Goal: Task Accomplishment & Management: Use online tool/utility

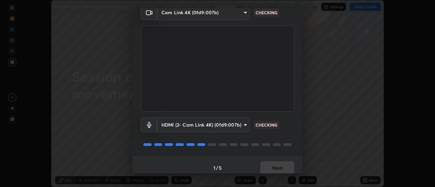
scroll to position [36, 0]
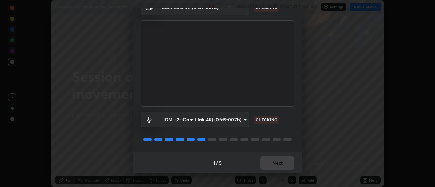
click at [270, 164] on div "1 / 5 Next" at bounding box center [218, 163] width 170 height 22
click at [277, 163] on div "1 / 5 Next" at bounding box center [218, 163] width 170 height 22
click at [278, 164] on div "1 / 5 Next" at bounding box center [218, 163] width 170 height 22
click at [280, 164] on div "1 / 5 Next" at bounding box center [218, 163] width 170 height 22
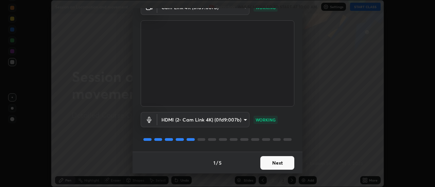
click at [274, 164] on button "Next" at bounding box center [278, 163] width 34 height 14
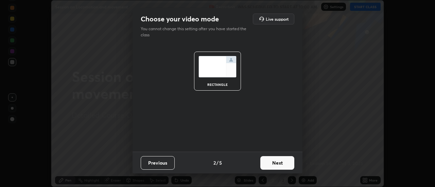
click at [284, 163] on button "Next" at bounding box center [278, 163] width 34 height 14
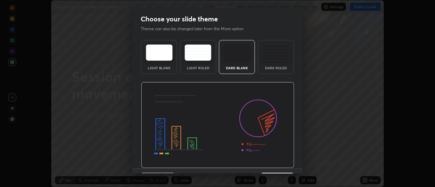
click at [267, 69] on div "Dark Ruled" at bounding box center [276, 67] width 27 height 3
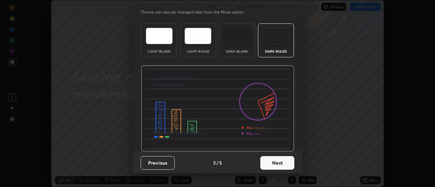
click at [269, 162] on button "Next" at bounding box center [278, 163] width 34 height 14
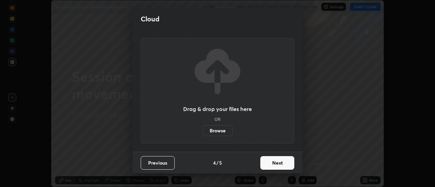
scroll to position [0, 0]
click at [284, 164] on button "Next" at bounding box center [278, 163] width 34 height 14
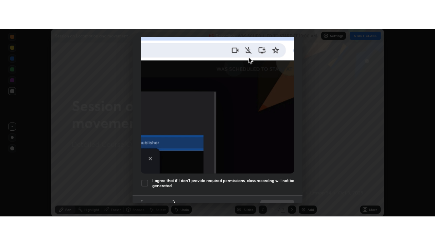
scroll to position [175, 0]
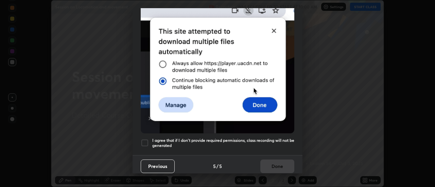
click at [149, 139] on div "I agree that if I don't provide required permissions, class recording will not …" at bounding box center [218, 143] width 154 height 8
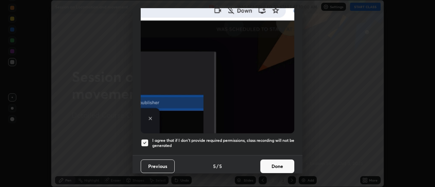
click at [269, 163] on button "Done" at bounding box center [278, 167] width 34 height 14
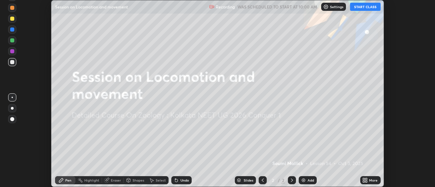
click at [365, 7] on button "START CLASS" at bounding box center [365, 7] width 31 height 8
click at [370, 182] on div "More" at bounding box center [373, 180] width 9 height 3
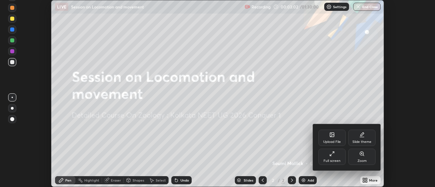
click at [335, 157] on div "Full screen" at bounding box center [332, 157] width 27 height 16
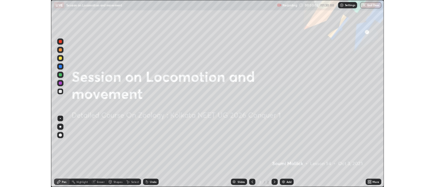
scroll to position [245, 435]
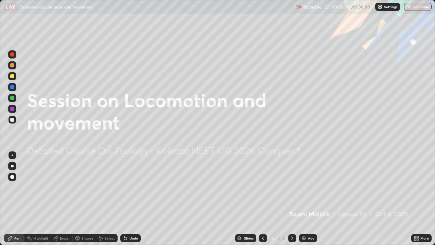
click at [426, 187] on div "More" at bounding box center [422, 238] width 20 height 8
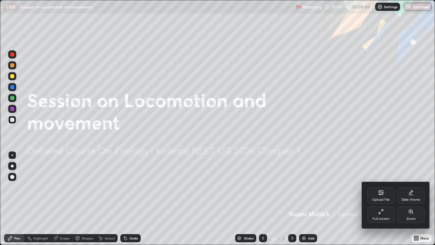
click at [385, 187] on div "Upload File" at bounding box center [381, 195] width 27 height 16
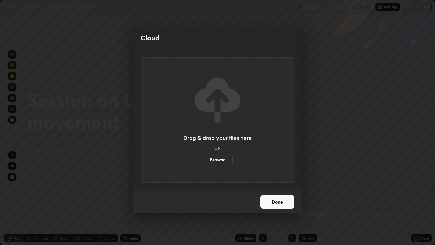
click at [221, 159] on label "Browse" at bounding box center [218, 159] width 30 height 11
click at [203, 159] on input "Browse" at bounding box center [203, 159] width 0 height 11
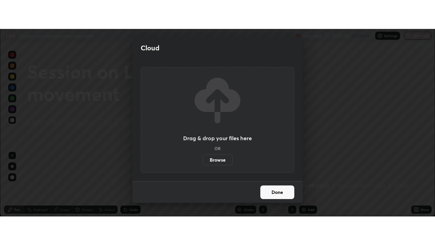
scroll to position [33833, 33585]
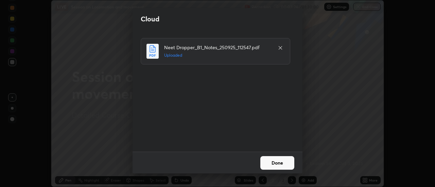
click at [270, 161] on button "Done" at bounding box center [278, 163] width 34 height 14
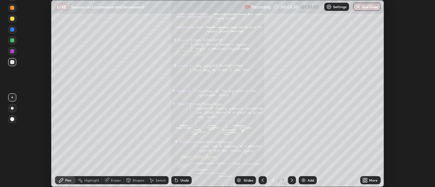
click at [365, 181] on icon at bounding box center [365, 180] width 5 height 5
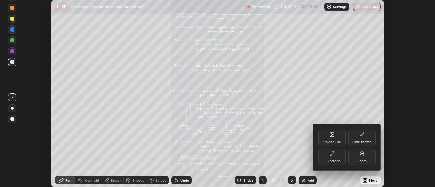
click at [331, 156] on icon at bounding box center [330, 155] width 1 height 1
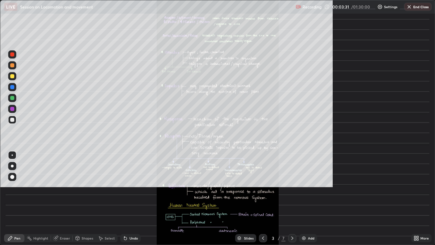
scroll to position [245, 435]
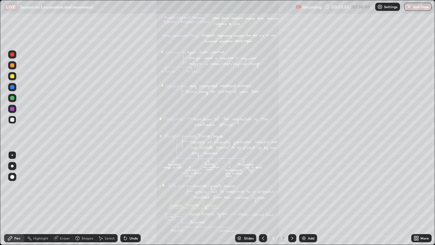
click at [421, 187] on div "More" at bounding box center [422, 238] width 20 height 8
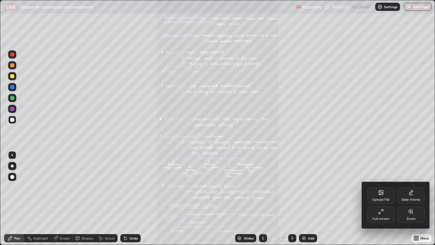
click at [412, 187] on div "Zoom" at bounding box center [411, 215] width 27 height 16
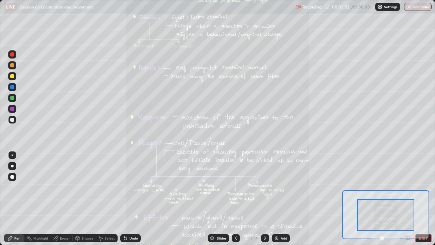
click at [408, 187] on icon at bounding box center [408, 237] width 2 height 0
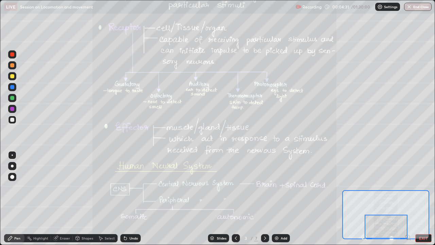
click at [266, 187] on icon at bounding box center [265, 237] width 5 height 5
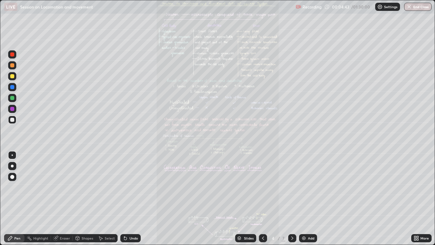
click at [415, 187] on icon at bounding box center [416, 237] width 2 height 2
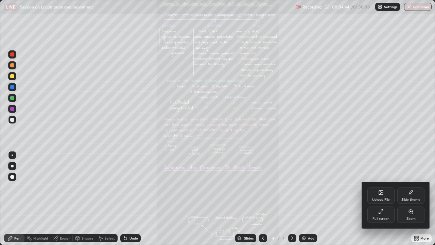
click at [413, 187] on div "Zoom" at bounding box center [411, 215] width 27 height 16
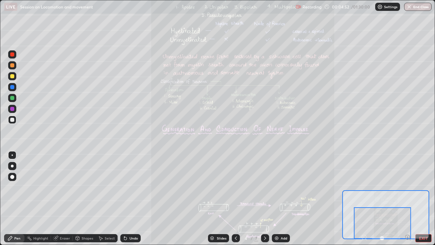
click at [14, 99] on div at bounding box center [12, 98] width 4 height 4
click at [135, 187] on div "Undo" at bounding box center [130, 238] width 20 height 8
click at [61, 187] on div "Eraser" at bounding box center [65, 237] width 10 height 3
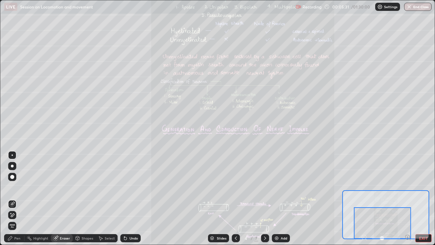
click at [16, 187] on div "Pen" at bounding box center [17, 237] width 6 height 3
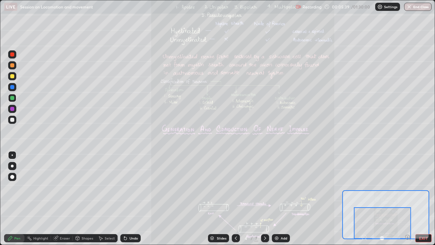
click at [104, 187] on div "Select" at bounding box center [107, 238] width 22 height 8
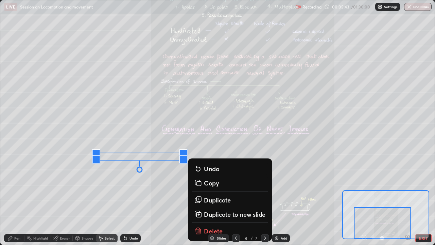
click at [18, 187] on div "Pen" at bounding box center [17, 237] width 6 height 3
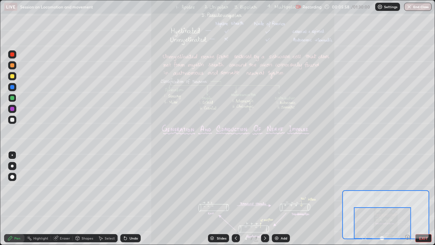
click at [136, 187] on div "Undo" at bounding box center [134, 237] width 9 height 3
click at [128, 187] on div "Undo" at bounding box center [130, 238] width 20 height 8
click at [12, 87] on div at bounding box center [12, 87] width 4 height 4
click at [137, 187] on div "Undo" at bounding box center [130, 238] width 20 height 8
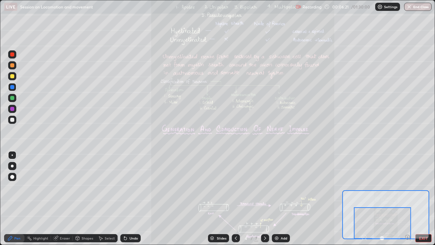
click at [135, 187] on div "Undo" at bounding box center [134, 237] width 9 height 3
click at [10, 98] on div at bounding box center [12, 98] width 4 height 4
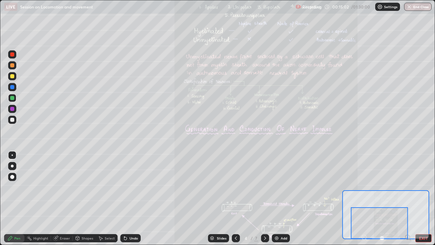
click at [407, 187] on div at bounding box center [379, 223] width 57 height 32
click at [408, 187] on div at bounding box center [379, 223] width 57 height 32
click at [409, 187] on icon at bounding box center [408, 237] width 7 height 7
click at [409, 187] on icon at bounding box center [408, 237] width 4 height 4
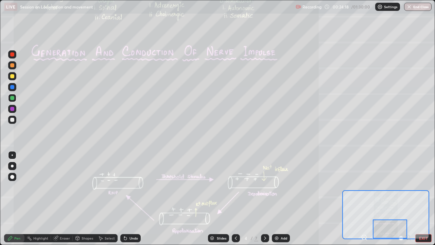
click at [267, 187] on icon at bounding box center [265, 237] width 5 height 5
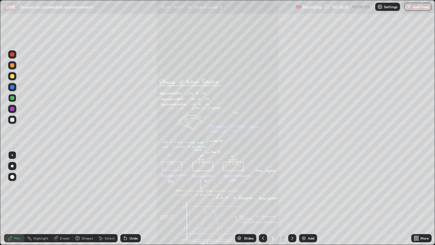
click at [403, 187] on div "Slides 5 / 7 Add" at bounding box center [276, 238] width 271 height 14
click at [423, 187] on div "More" at bounding box center [425, 237] width 9 height 3
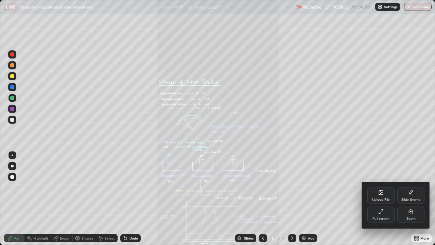
click at [411, 187] on div "Zoom" at bounding box center [411, 218] width 9 height 3
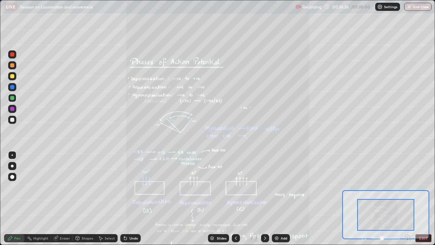
click at [408, 187] on icon at bounding box center [408, 237] width 7 height 7
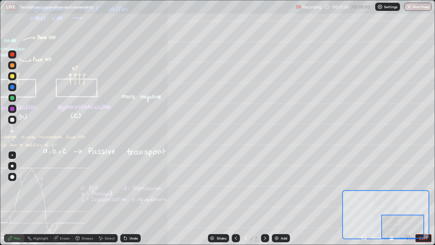
click at [268, 187] on div at bounding box center [265, 238] width 8 height 8
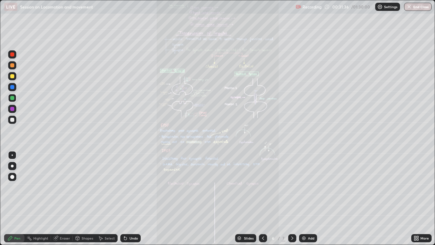
click at [292, 187] on icon at bounding box center [293, 237] width 2 height 3
click at [263, 187] on icon at bounding box center [263, 237] width 5 height 5
click at [262, 187] on icon at bounding box center [263, 237] width 5 height 5
click at [263, 187] on icon at bounding box center [263, 237] width 5 height 5
click at [265, 187] on icon at bounding box center [263, 237] width 5 height 5
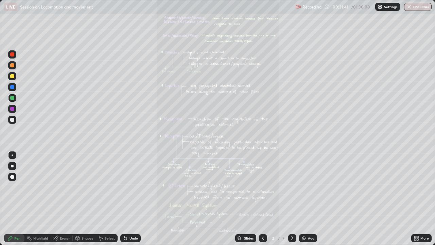
click at [265, 187] on div at bounding box center [263, 238] width 8 height 8
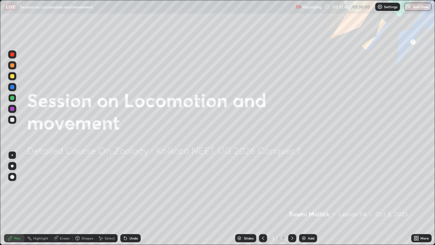
click at [292, 187] on icon at bounding box center [292, 237] width 5 height 5
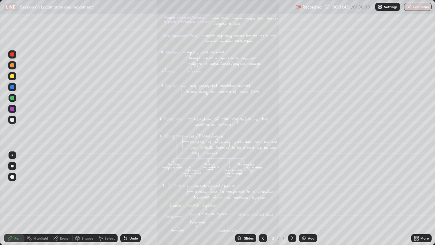
click at [292, 187] on icon at bounding box center [292, 237] width 5 height 5
click at [295, 187] on div at bounding box center [292, 238] width 8 height 8
click at [408, 187] on div "Slides 5 / 7 Add" at bounding box center [276, 238] width 271 height 14
click at [420, 187] on div "More" at bounding box center [422, 238] width 20 height 14
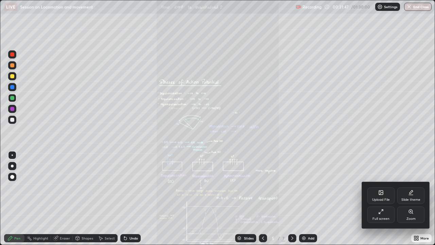
click at [409, 187] on div "Zoom" at bounding box center [411, 215] width 27 height 16
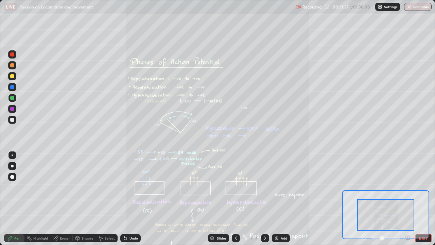
click at [269, 187] on div at bounding box center [265, 238] width 8 height 14
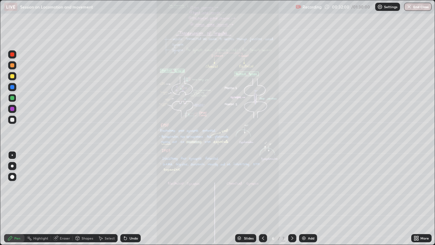
click at [428, 187] on div "More" at bounding box center [422, 238] width 20 height 14
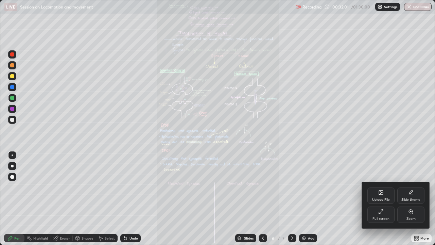
click at [408, 187] on div "Zoom" at bounding box center [411, 218] width 9 height 3
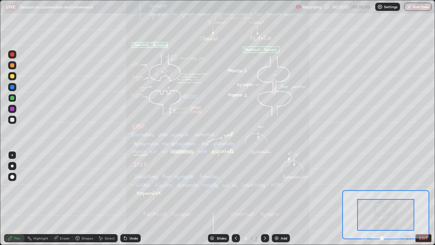
click at [405, 187] on div "Pen Highlight Eraser Shapes Select Undo Slides 6 / 7 Add EXIT" at bounding box center [217, 238] width 435 height 14
click at [405, 187] on icon at bounding box center [408, 237] width 7 height 7
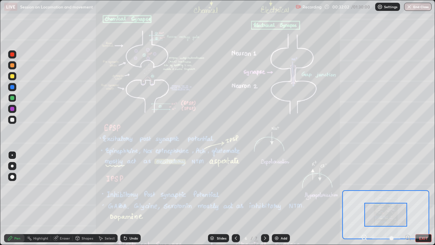
click at [406, 187] on icon at bounding box center [408, 237] width 7 height 7
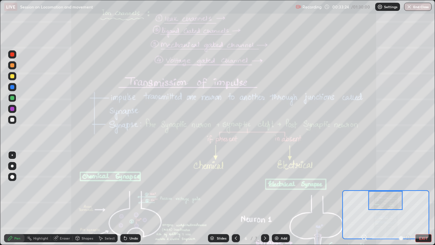
click at [134, 187] on div "Undo" at bounding box center [134, 237] width 9 height 3
click at [133, 187] on div "Undo" at bounding box center [134, 237] width 9 height 3
click at [134, 187] on div "Undo" at bounding box center [134, 237] width 9 height 3
click at [236, 187] on icon at bounding box center [235, 237] width 5 height 5
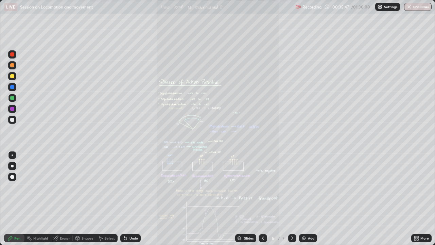
click at [133, 187] on div "Undo" at bounding box center [134, 237] width 9 height 3
click at [294, 187] on icon at bounding box center [292, 237] width 5 height 5
click at [278, 187] on div "/" at bounding box center [279, 238] width 2 height 4
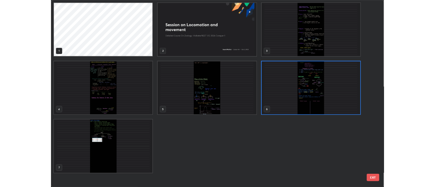
scroll to position [242, 431]
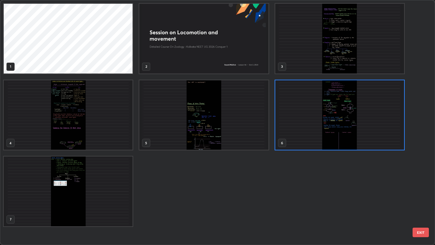
click at [254, 144] on img "grid" at bounding box center [203, 115] width 129 height 70
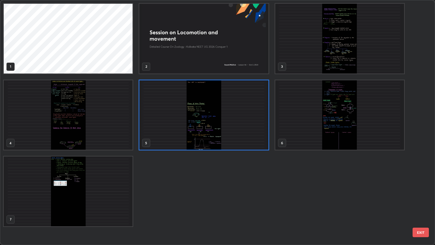
click at [254, 141] on img "grid" at bounding box center [203, 115] width 129 height 70
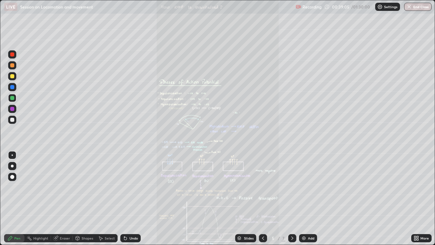
click at [12, 54] on div at bounding box center [12, 54] width 4 height 4
click at [135, 187] on div "Undo" at bounding box center [134, 237] width 9 height 3
click at [133, 187] on div "Undo" at bounding box center [134, 237] width 9 height 3
click at [131, 187] on div "Undo" at bounding box center [134, 237] width 9 height 3
click at [12, 96] on div at bounding box center [12, 98] width 8 height 8
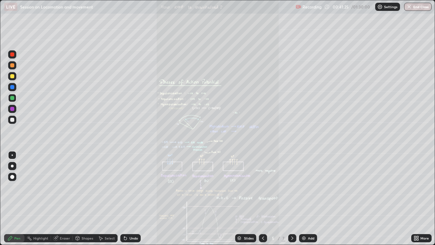
click at [356, 187] on div "Slides 5 / 7 Add" at bounding box center [276, 238] width 271 height 14
click at [262, 187] on icon at bounding box center [263, 237] width 2 height 3
click at [291, 187] on div at bounding box center [292, 238] width 8 height 8
click at [356, 187] on div "Slides 5 / 7 Add" at bounding box center [276, 238] width 271 height 14
click at [412, 187] on div "More" at bounding box center [422, 238] width 20 height 14
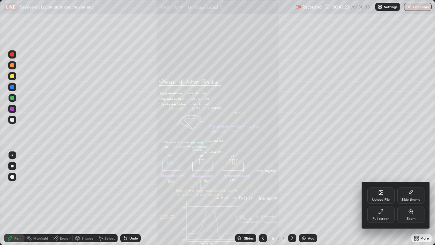
click at [409, 187] on div "Zoom" at bounding box center [411, 218] width 9 height 3
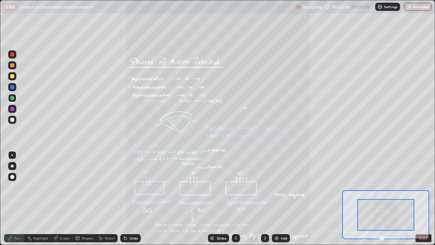
click at [408, 187] on icon at bounding box center [408, 237] width 7 height 7
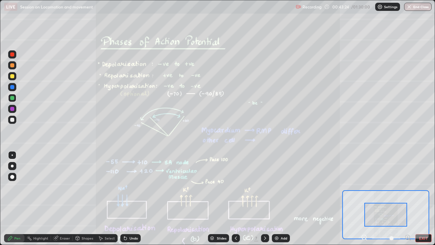
click at [408, 187] on icon at bounding box center [408, 237] width 7 height 7
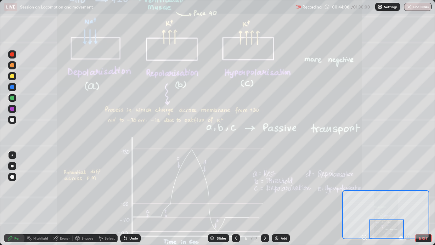
click at [111, 187] on div "Select" at bounding box center [107, 238] width 22 height 8
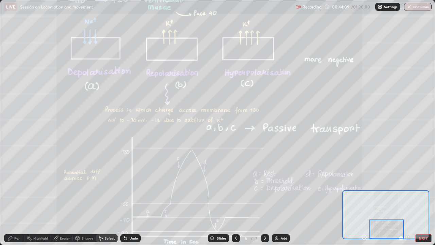
click at [131, 187] on div "Undo" at bounding box center [134, 237] width 9 height 3
click at [16, 187] on div "Pen" at bounding box center [17, 237] width 6 height 3
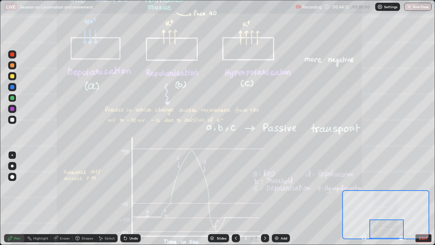
click at [13, 54] on div at bounding box center [12, 54] width 4 height 4
click at [135, 187] on div "Undo" at bounding box center [130, 238] width 20 height 8
click at [133, 187] on div "Undo" at bounding box center [134, 237] width 9 height 3
click at [130, 187] on div "Undo" at bounding box center [134, 237] width 9 height 3
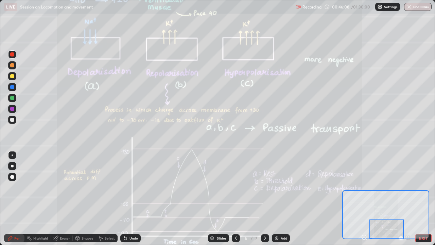
click at [66, 187] on div "Eraser" at bounding box center [65, 237] width 10 height 3
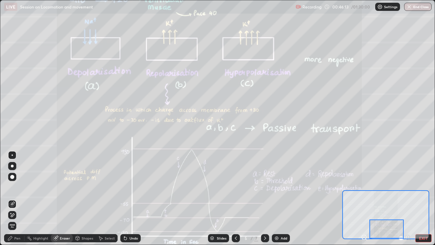
click at [16, 187] on div "Pen" at bounding box center [17, 237] width 6 height 3
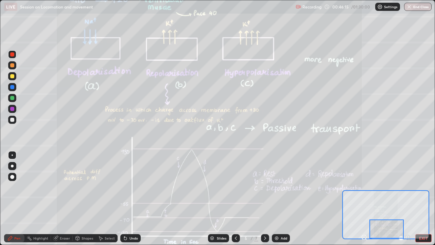
click at [13, 90] on div at bounding box center [12, 87] width 8 height 8
click at [17, 109] on div at bounding box center [12, 108] width 11 height 11
click at [263, 187] on icon at bounding box center [265, 237] width 5 height 5
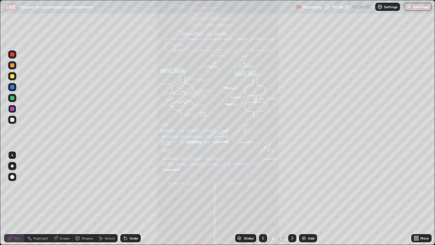
click at [403, 187] on div "Slides 6 / 7 Add" at bounding box center [276, 238] width 271 height 14
click at [264, 187] on icon at bounding box center [263, 237] width 5 height 5
click at [421, 187] on div "More" at bounding box center [425, 237] width 9 height 3
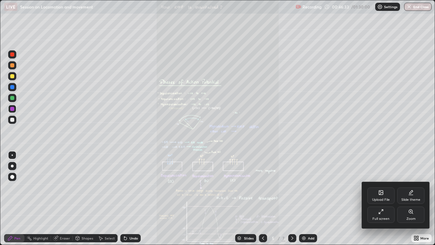
click at [409, 187] on icon at bounding box center [411, 211] width 5 height 5
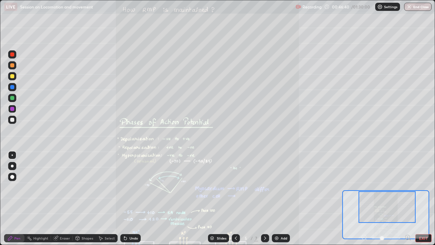
click at [132, 187] on div "Undo" at bounding box center [134, 237] width 9 height 3
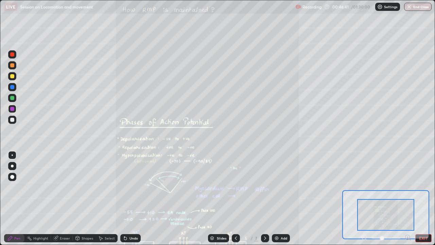
click at [408, 187] on icon at bounding box center [408, 237] width 7 height 7
click at [407, 187] on icon at bounding box center [408, 237] width 7 height 7
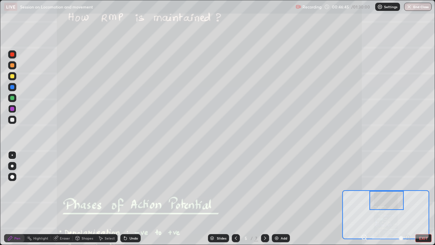
click at [85, 187] on div "Shapes" at bounding box center [88, 237] width 12 height 3
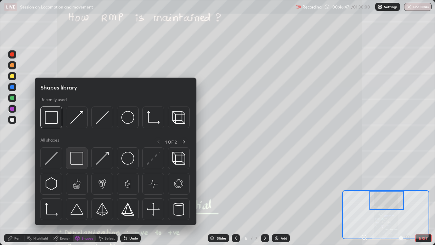
click at [78, 161] on img at bounding box center [76, 158] width 13 height 13
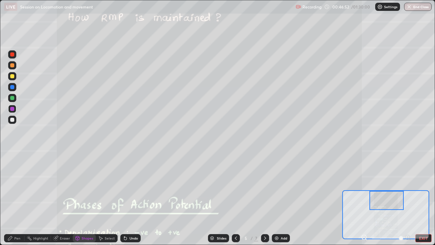
click at [16, 86] on div at bounding box center [12, 87] width 8 height 8
click at [12, 76] on div at bounding box center [12, 76] width 4 height 4
click at [132, 187] on div "Undo" at bounding box center [134, 237] width 9 height 3
click at [88, 187] on div "Shapes" at bounding box center [88, 237] width 12 height 3
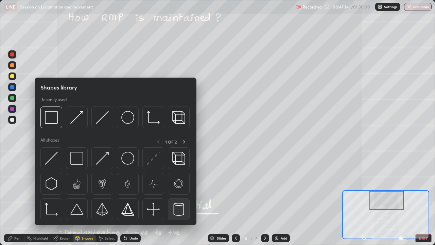
click at [182, 187] on img at bounding box center [178, 209] width 13 height 13
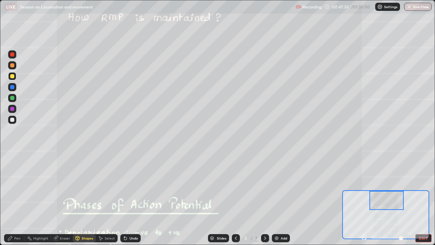
click at [86, 187] on div "Shapes" at bounding box center [88, 237] width 12 height 3
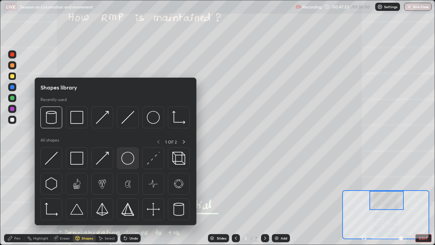
click at [132, 159] on img at bounding box center [127, 158] width 13 height 13
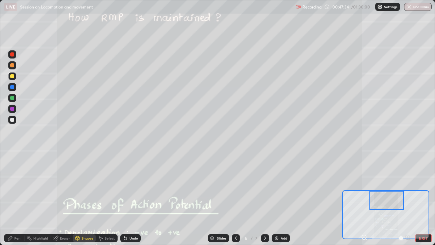
click at [16, 87] on div at bounding box center [12, 87] width 8 height 8
click at [13, 97] on div at bounding box center [12, 98] width 4 height 4
click at [23, 187] on div "Pen" at bounding box center [14, 238] width 20 height 8
click at [11, 120] on div at bounding box center [12, 120] width 4 height 4
click at [175, 187] on div "Slides 5 / 7 Add" at bounding box center [249, 238] width 216 height 14
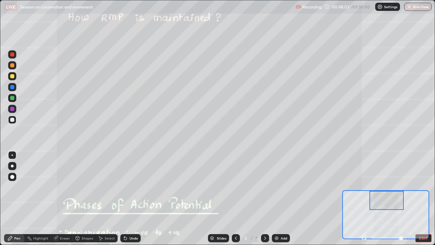
click at [131, 187] on div "Undo" at bounding box center [134, 237] width 9 height 3
click at [134, 187] on div "Undo" at bounding box center [134, 237] width 9 height 3
click at [134, 187] on div "Undo" at bounding box center [130, 238] width 20 height 8
click at [132, 187] on div "Undo" at bounding box center [129, 238] width 23 height 14
click at [131, 187] on div "Undo" at bounding box center [134, 237] width 9 height 3
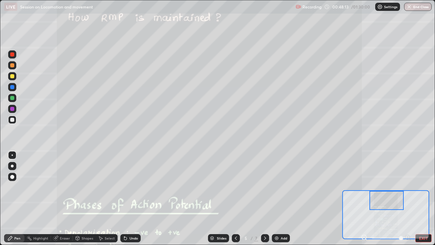
click at [366, 187] on icon at bounding box center [366, 239] width 1 height 1
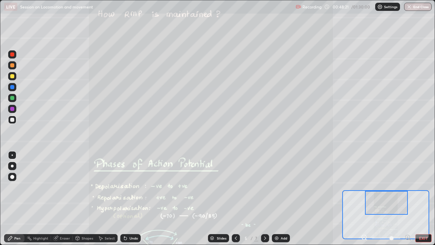
click at [107, 187] on div "Select" at bounding box center [110, 237] width 10 height 3
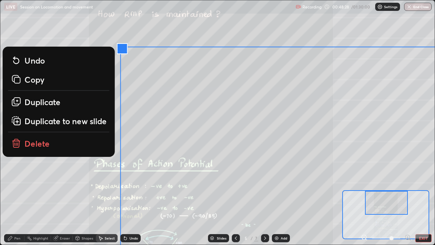
click at [130, 187] on div "Undo" at bounding box center [134, 237] width 9 height 3
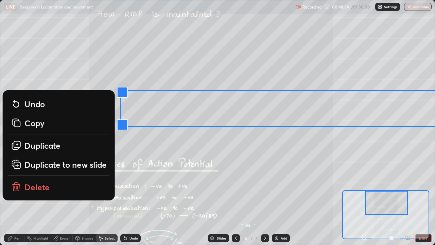
click at [131, 187] on div "Undo" at bounding box center [134, 237] width 9 height 3
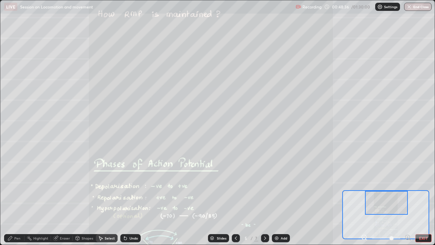
click at [365, 187] on icon at bounding box center [364, 237] width 7 height 7
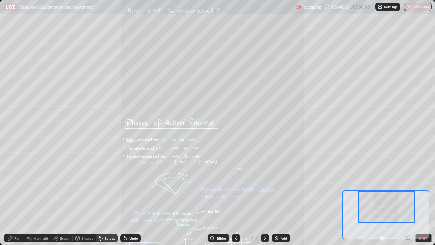
click at [366, 187] on div at bounding box center [386, 238] width 50 height 8
click at [365, 187] on div at bounding box center [386, 238] width 50 height 8
click at [363, 187] on div at bounding box center [386, 238] width 50 height 8
click at [364, 187] on div at bounding box center [386, 238] width 50 height 8
click at [419, 187] on button "EXIT" at bounding box center [424, 238] width 16 height 8
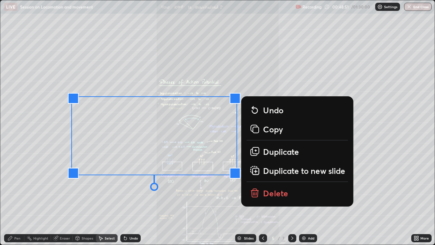
click at [133, 187] on div "Undo" at bounding box center [134, 237] width 9 height 3
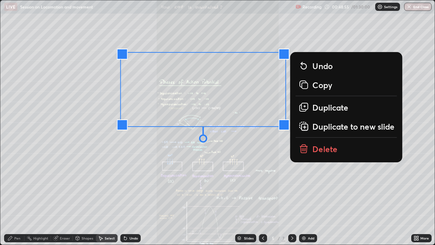
click at [128, 187] on div "0 ° Undo Copy Duplicate Duplicate to new slide Delete" at bounding box center [211, 244] width 870 height 489
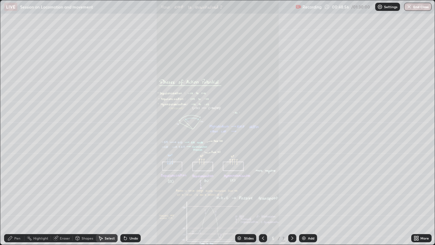
click at [415, 187] on icon at bounding box center [416, 239] width 2 height 2
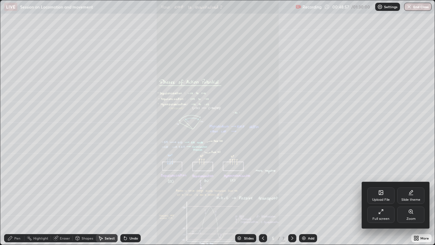
click at [415, 187] on div "Zoom" at bounding box center [411, 215] width 27 height 16
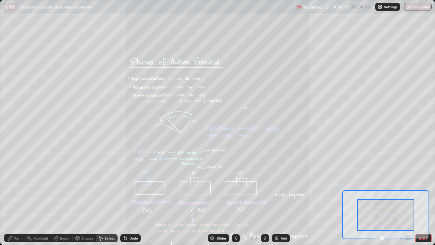
click at [414, 187] on div at bounding box center [386, 215] width 57 height 32
click at [412, 187] on div at bounding box center [386, 215] width 57 height 32
click at [408, 187] on icon at bounding box center [408, 237] width 2 height 0
click at [409, 187] on icon at bounding box center [408, 237] width 7 height 7
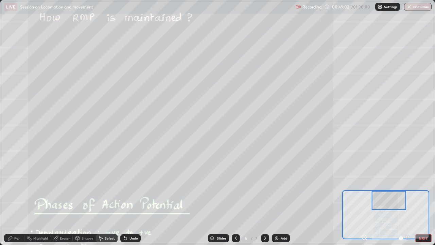
click at [13, 187] on div "Pen" at bounding box center [14, 238] width 20 height 8
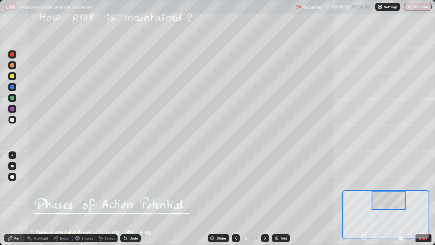
click at [12, 98] on div at bounding box center [12, 98] width 4 height 4
click at [85, 187] on div "Shapes" at bounding box center [88, 237] width 12 height 3
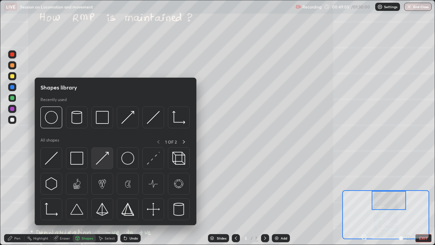
click at [102, 163] on img at bounding box center [102, 158] width 13 height 13
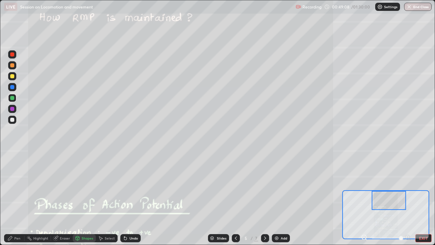
click at [13, 65] on div at bounding box center [12, 65] width 4 height 4
click at [136, 187] on div "Undo" at bounding box center [134, 237] width 9 height 3
click at [134, 187] on div "Undo" at bounding box center [130, 238] width 20 height 8
click at [136, 187] on div "Undo" at bounding box center [134, 237] width 9 height 3
click at [17, 187] on div "Pen" at bounding box center [17, 237] width 6 height 3
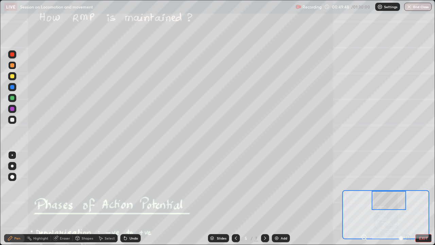
click at [13, 109] on div at bounding box center [12, 109] width 4 height 4
click at [13, 121] on div at bounding box center [12, 120] width 4 height 4
click at [134, 187] on div "Undo" at bounding box center [134, 237] width 9 height 3
click at [132, 187] on div "Undo" at bounding box center [130, 238] width 20 height 8
click at [132, 187] on div "Undo" at bounding box center [134, 237] width 9 height 3
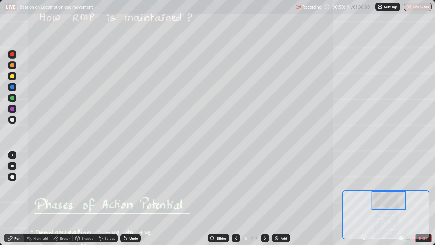
click at [132, 187] on div "Undo" at bounding box center [134, 237] width 9 height 3
click at [13, 57] on div at bounding box center [12, 54] width 8 height 8
click at [136, 187] on div "Undo" at bounding box center [134, 237] width 9 height 3
click at [235, 187] on icon at bounding box center [236, 237] width 2 height 3
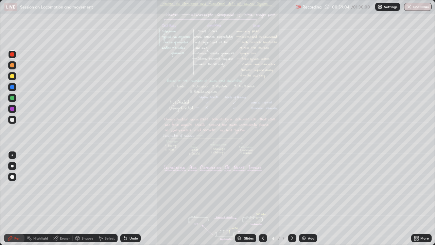
click at [292, 187] on icon at bounding box center [292, 237] width 5 height 5
click at [419, 187] on icon at bounding box center [416, 237] width 5 height 5
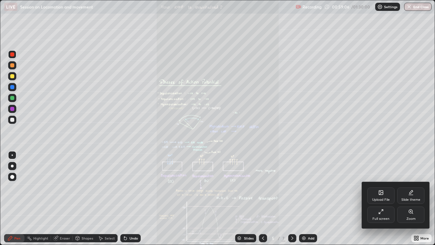
click at [412, 187] on div "Zoom" at bounding box center [411, 215] width 27 height 16
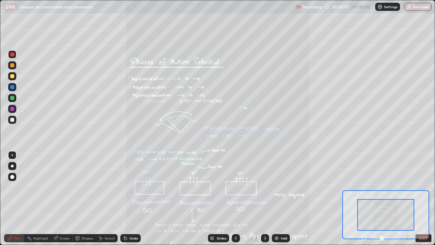
click at [409, 187] on icon at bounding box center [408, 237] width 7 height 7
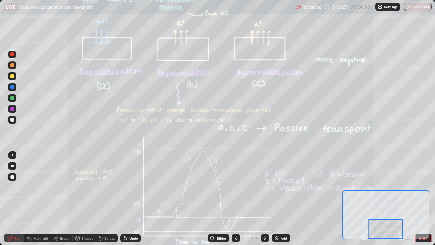
click at [267, 187] on icon at bounding box center [265, 237] width 5 height 5
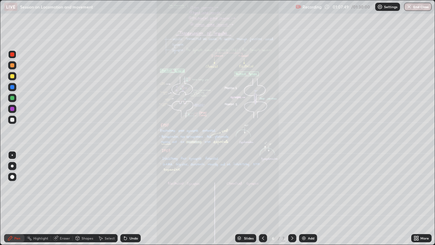
click at [413, 187] on div "More" at bounding box center [422, 238] width 20 height 14
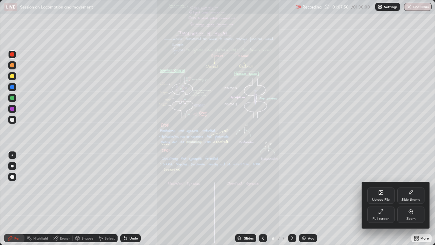
click at [411, 187] on div "Zoom" at bounding box center [411, 218] width 9 height 3
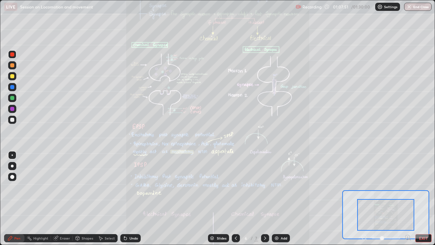
click at [407, 187] on icon at bounding box center [408, 237] width 7 height 7
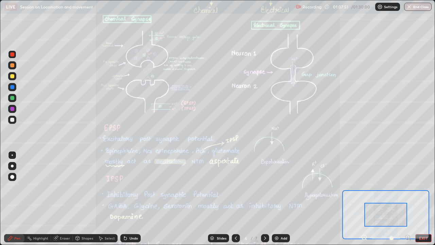
click at [407, 187] on icon at bounding box center [408, 237] width 7 height 7
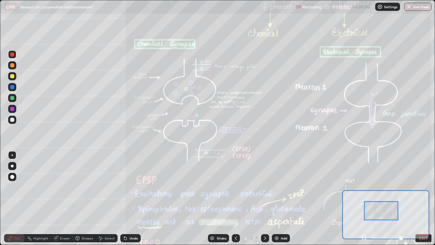
click at [234, 187] on icon at bounding box center [235, 237] width 5 height 5
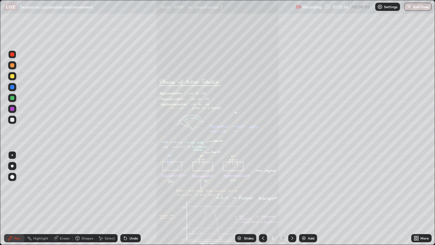
click at [82, 187] on div "Shapes" at bounding box center [88, 237] width 12 height 3
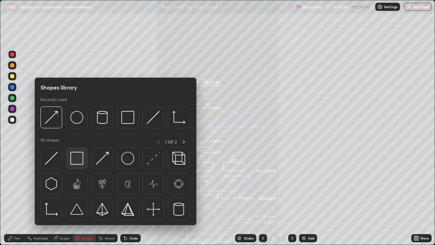
click at [79, 162] on img at bounding box center [76, 158] width 13 height 13
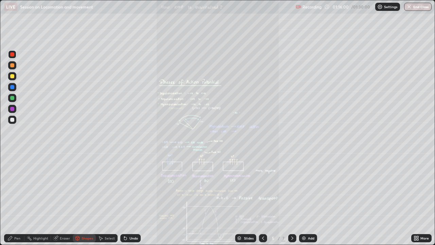
click at [130, 187] on div "Undo" at bounding box center [134, 237] width 9 height 3
click at [14, 79] on div at bounding box center [12, 76] width 8 height 8
click at [60, 187] on div "Eraser" at bounding box center [65, 237] width 10 height 3
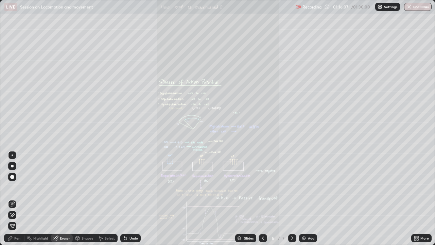
click at [130, 187] on div "Undo" at bounding box center [134, 237] width 9 height 3
click at [80, 187] on div "Shapes" at bounding box center [84, 238] width 23 height 8
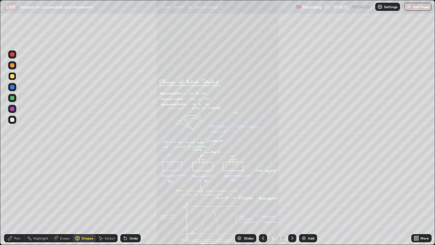
click at [101, 187] on div "Select" at bounding box center [107, 238] width 22 height 8
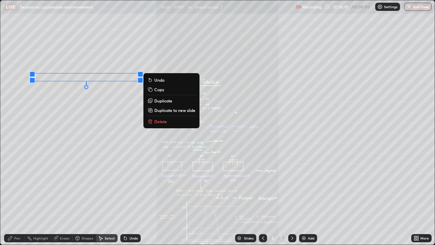
click at [167, 100] on p "Duplicate" at bounding box center [163, 100] width 18 height 5
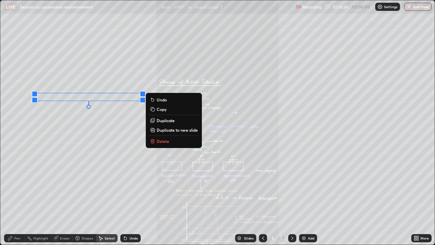
click at [172, 120] on p "Duplicate" at bounding box center [166, 120] width 18 height 5
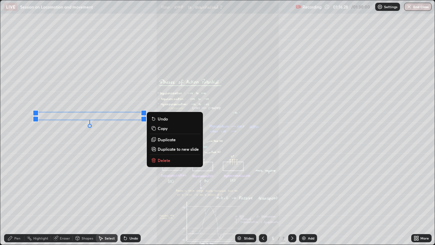
click at [168, 142] on p "Duplicate" at bounding box center [167, 139] width 18 height 5
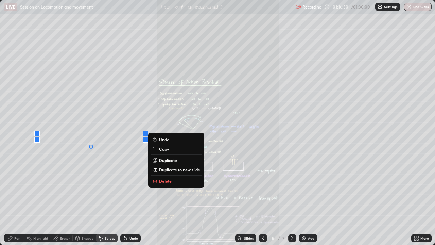
click at [36, 187] on div "0 ° Undo Copy Duplicate Duplicate to new slide Delete" at bounding box center [217, 122] width 435 height 244
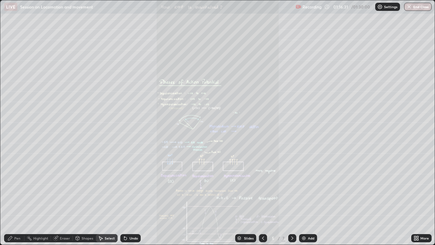
click at [16, 187] on div "Pen" at bounding box center [17, 237] width 6 height 3
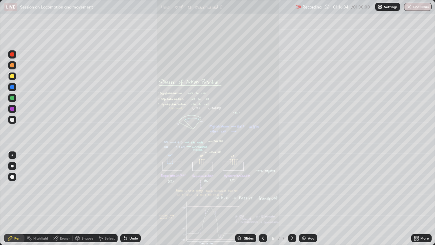
click at [11, 120] on div at bounding box center [12, 120] width 4 height 4
click at [130, 187] on div "Undo" at bounding box center [134, 237] width 9 height 3
click at [67, 187] on div "Eraser" at bounding box center [62, 238] width 22 height 8
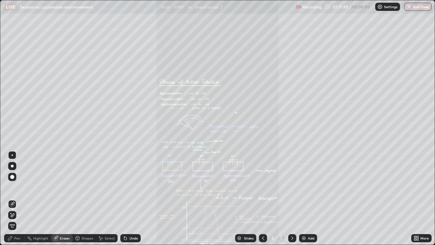
click at [92, 187] on div "Shapes" at bounding box center [84, 238] width 23 height 8
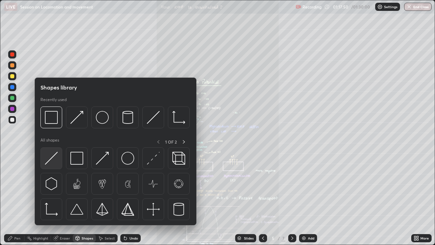
click at [50, 161] on img at bounding box center [51, 158] width 13 height 13
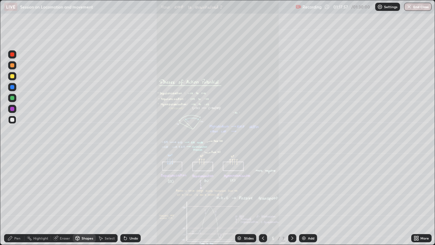
click at [61, 187] on div "Eraser" at bounding box center [65, 237] width 10 height 3
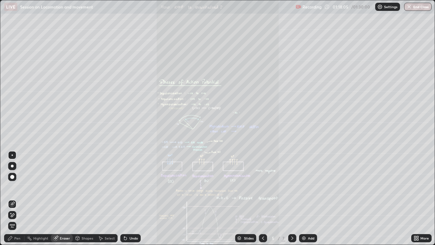
click at [101, 187] on icon at bounding box center [100, 237] width 5 height 5
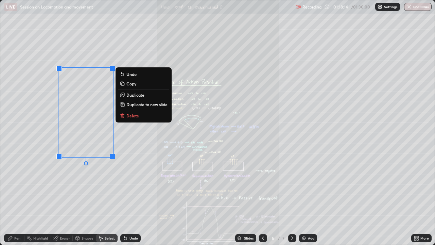
click at [45, 187] on div "0 ° Undo Copy Duplicate Duplicate to new slide Delete" at bounding box center [217, 122] width 435 height 244
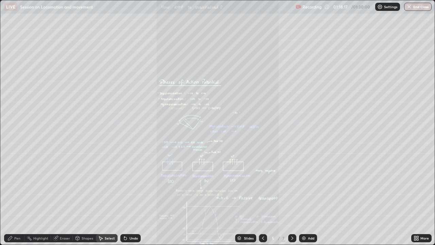
click at [17, 187] on div "Pen" at bounding box center [17, 237] width 6 height 3
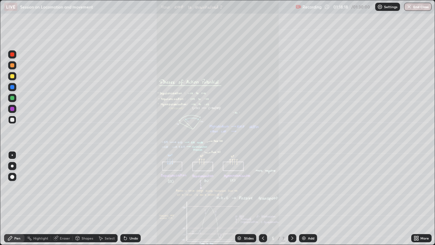
click at [13, 113] on div at bounding box center [12, 109] width 8 height 8
click at [60, 187] on div "Eraser" at bounding box center [65, 237] width 10 height 3
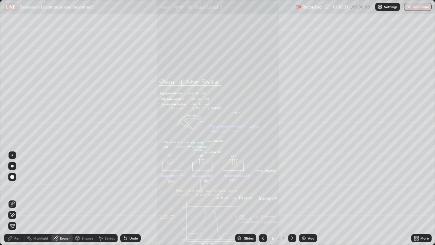
click at [32, 187] on div "Highlight" at bounding box center [37, 238] width 27 height 8
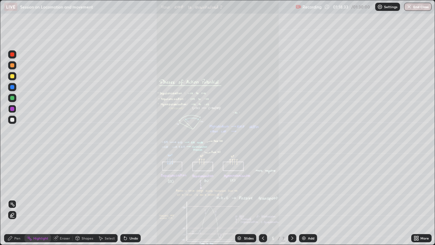
click at [15, 187] on div "Pen" at bounding box center [17, 237] width 6 height 3
click at [13, 65] on div at bounding box center [12, 65] width 4 height 4
click at [13, 55] on div at bounding box center [12, 54] width 4 height 4
click at [12, 66] on div at bounding box center [12, 65] width 4 height 4
click at [14, 87] on div at bounding box center [12, 87] width 8 height 8
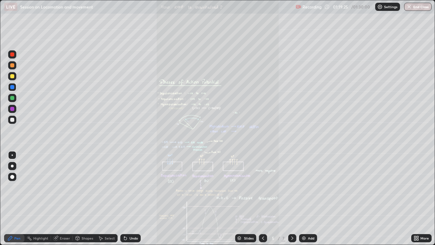
click at [15, 68] on div at bounding box center [12, 65] width 8 height 8
click at [13, 89] on div at bounding box center [12, 87] width 4 height 4
click at [13, 100] on div at bounding box center [12, 98] width 8 height 8
click at [12, 66] on div at bounding box center [12, 65] width 4 height 4
click at [61, 187] on div "Eraser" at bounding box center [65, 237] width 10 height 3
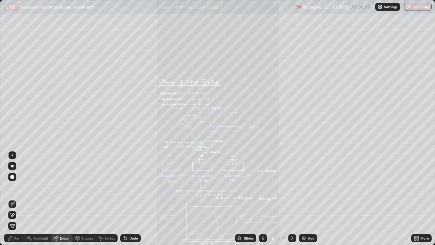
click at [11, 187] on icon at bounding box center [9, 237] width 5 height 5
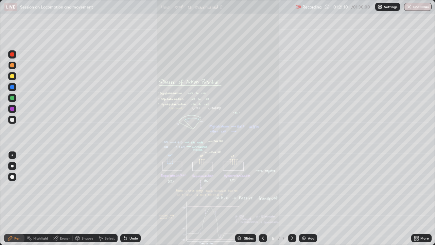
click at [13, 55] on div at bounding box center [12, 54] width 4 height 4
click at [132, 187] on div "Undo" at bounding box center [134, 237] width 9 height 3
click at [131, 187] on div "Undo" at bounding box center [134, 237] width 9 height 3
click at [130, 187] on div "Undo" at bounding box center [134, 237] width 9 height 3
click at [130, 187] on div "Undo" at bounding box center [130, 238] width 20 height 8
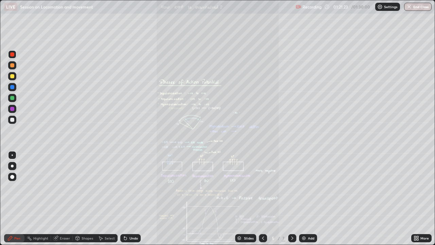
click at [131, 187] on div "Undo" at bounding box center [129, 238] width 23 height 14
click at [131, 187] on div "Undo" at bounding box center [134, 237] width 9 height 3
click at [130, 187] on div "Undo" at bounding box center [134, 237] width 9 height 3
click at [15, 121] on div at bounding box center [12, 120] width 8 height 8
click at [12, 79] on div at bounding box center [12, 76] width 8 height 8
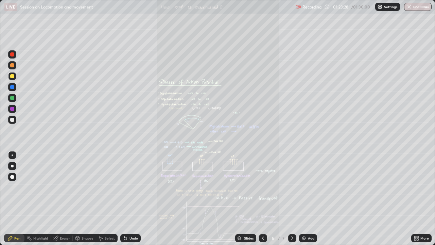
click at [87, 187] on div "Shapes" at bounding box center [88, 237] width 12 height 3
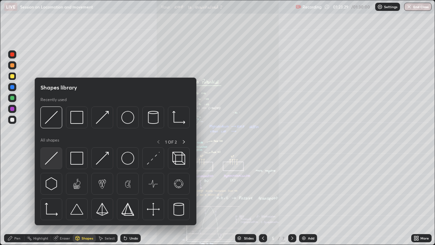
click at [56, 159] on img at bounding box center [51, 158] width 13 height 13
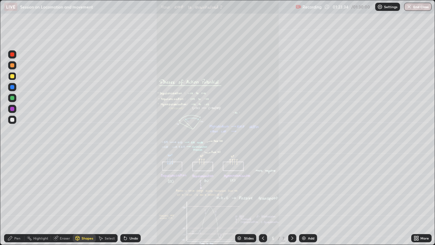
click at [12, 122] on div at bounding box center [12, 120] width 8 height 8
click at [14, 187] on div "Pen" at bounding box center [14, 238] width 20 height 8
click at [14, 65] on div at bounding box center [12, 65] width 4 height 4
click at [292, 187] on icon at bounding box center [292, 237] width 5 height 5
click at [419, 187] on div "More" at bounding box center [422, 238] width 20 height 8
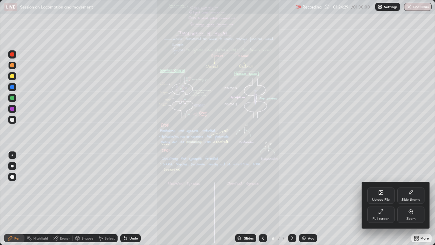
click at [411, 187] on div "Zoom" at bounding box center [411, 218] width 9 height 3
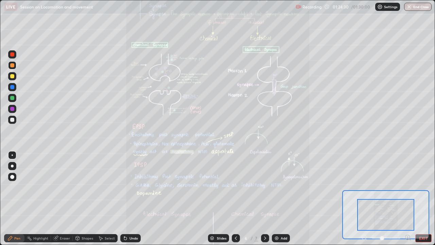
click at [407, 187] on icon at bounding box center [408, 237] width 2 height 0
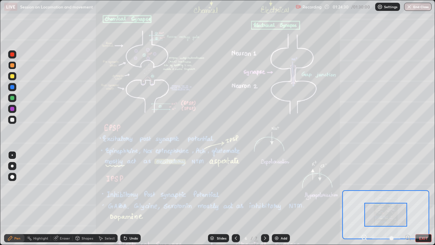
click at [408, 187] on icon at bounding box center [408, 237] width 7 height 7
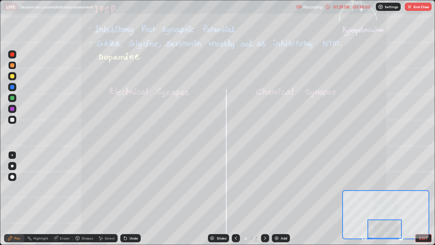
click at [407, 7] on button "End Class" at bounding box center [418, 7] width 27 height 8
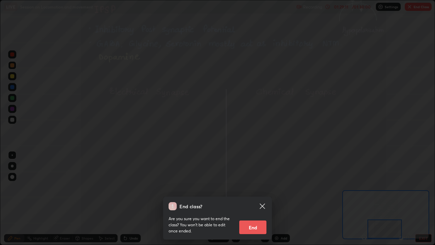
click at [256, 187] on button "End" at bounding box center [253, 227] width 27 height 14
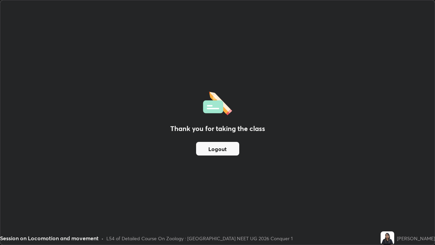
click at [204, 148] on button "Logout" at bounding box center [217, 149] width 43 height 14
click at [202, 148] on button "Logout" at bounding box center [217, 149] width 43 height 14
click at [197, 148] on button "Logout" at bounding box center [217, 149] width 43 height 14
click at [206, 150] on button "Logout" at bounding box center [217, 149] width 43 height 14
click at [207, 150] on button "Logout" at bounding box center [217, 149] width 43 height 14
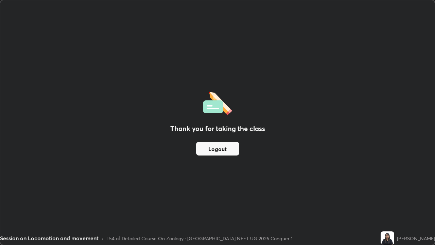
click at [204, 148] on button "Logout" at bounding box center [217, 149] width 43 height 14
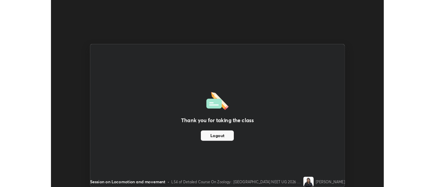
scroll to position [33833, 33585]
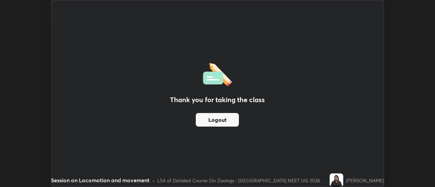
click at [220, 120] on button "Logout" at bounding box center [217, 120] width 43 height 14
